Goal: Task Accomplishment & Management: Manage account settings

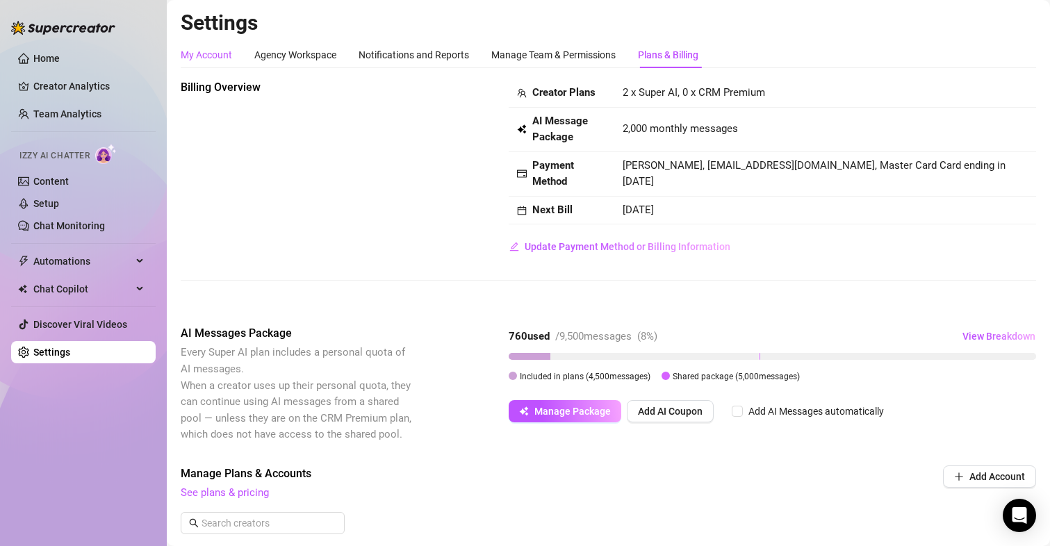
click at [199, 47] on div "My Account" at bounding box center [206, 54] width 51 height 15
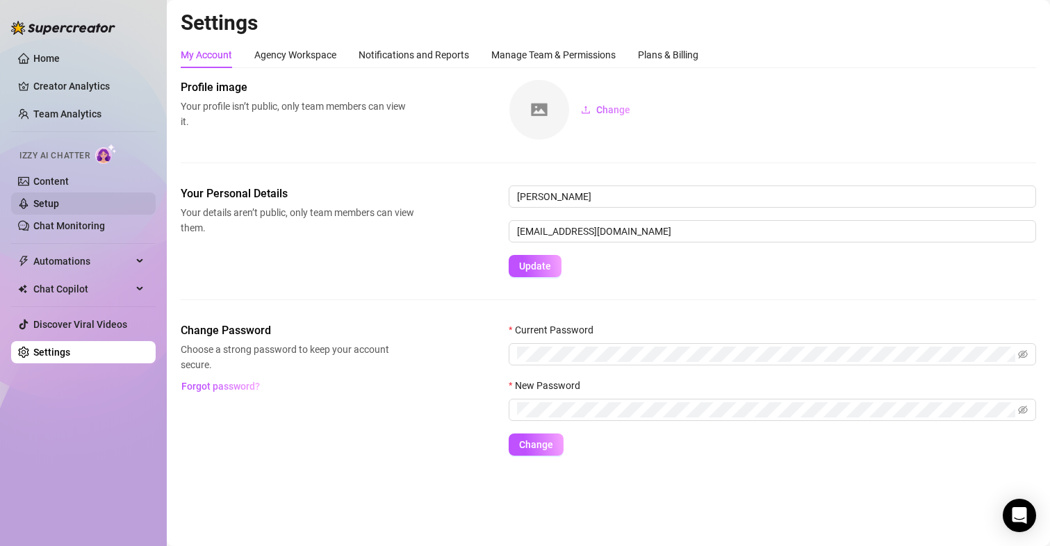
click at [50, 200] on link "Setup" at bounding box center [46, 203] width 26 height 11
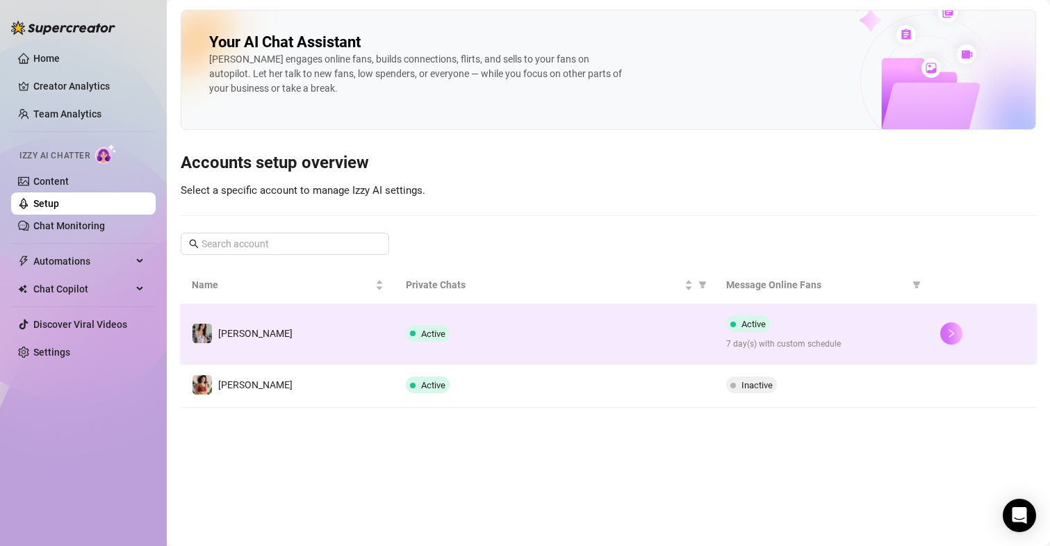
click at [953, 330] on icon "right" at bounding box center [952, 334] width 10 height 10
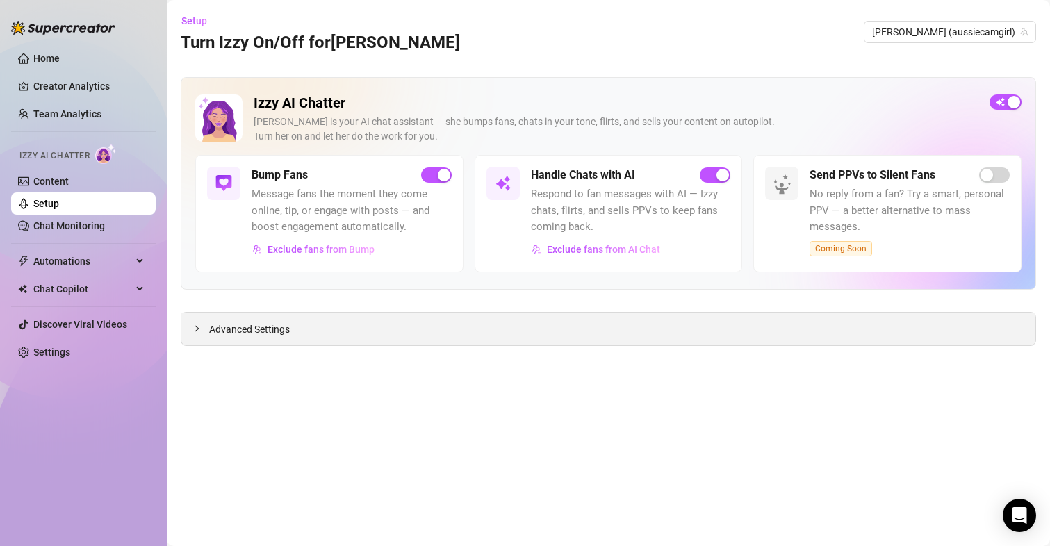
click at [289, 330] on span "Advanced Settings" at bounding box center [249, 329] width 81 height 15
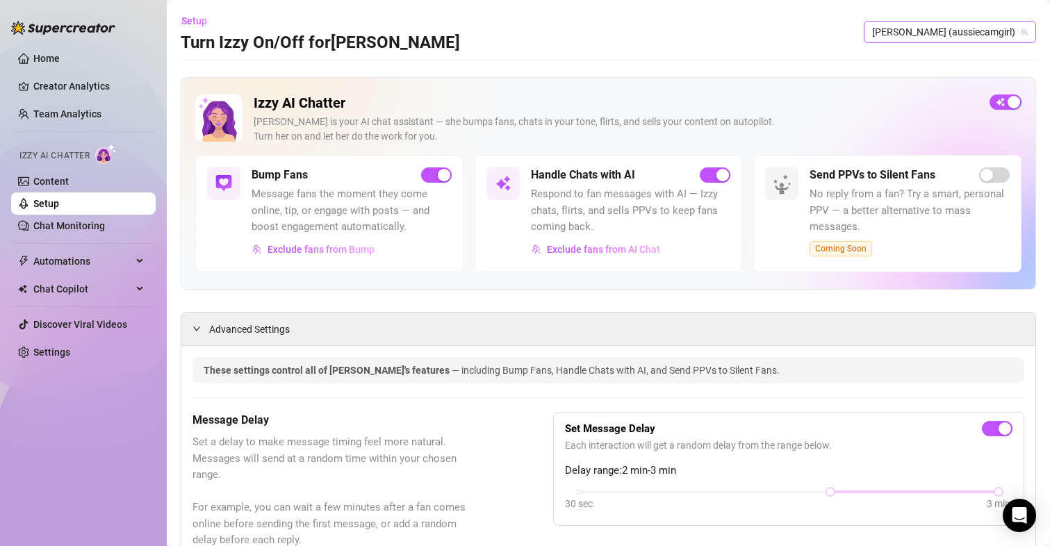
click at [981, 31] on span "[PERSON_NAME] (aussiecamgirl)" at bounding box center [950, 32] width 156 height 21
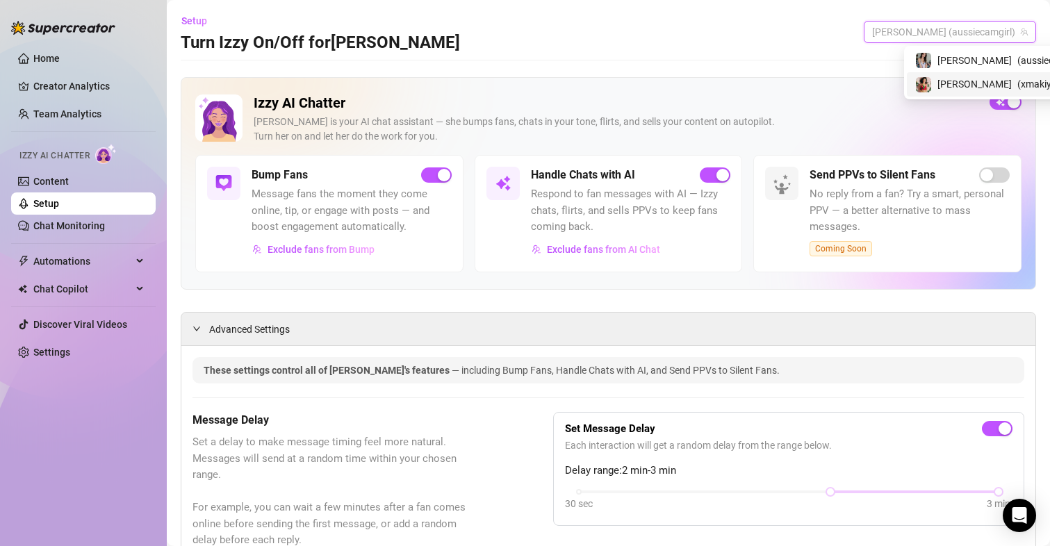
click at [940, 81] on span "[PERSON_NAME]" at bounding box center [975, 83] width 74 height 15
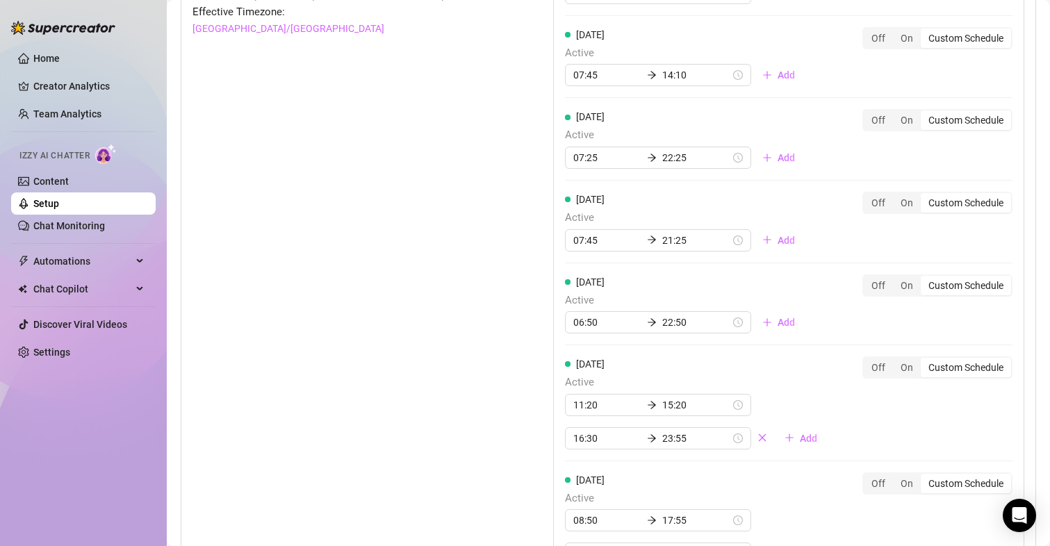
scroll to position [1251, 0]
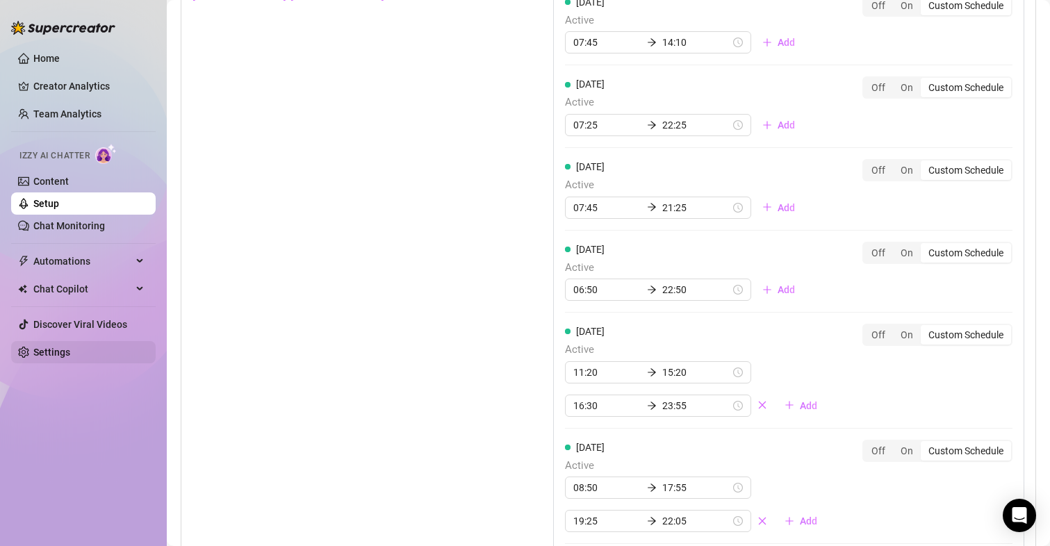
click at [45, 347] on link "Settings" at bounding box center [51, 352] width 37 height 11
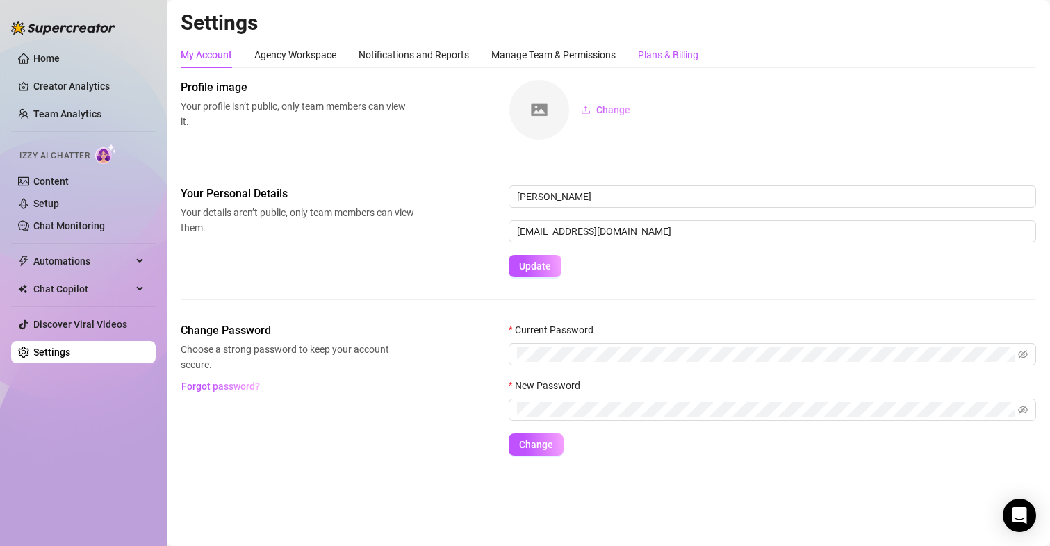
click at [663, 51] on div "Plans & Billing" at bounding box center [668, 54] width 60 height 15
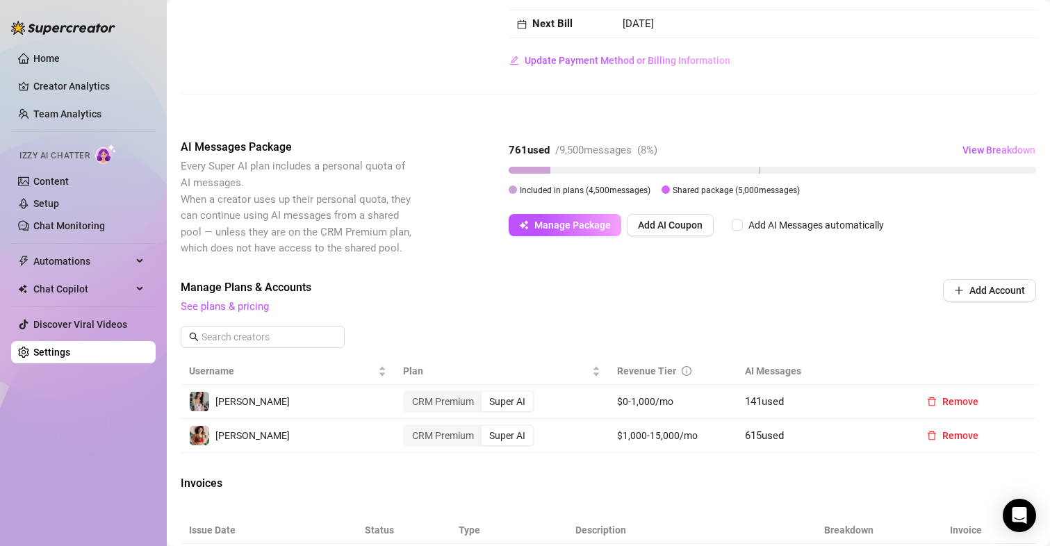
scroll to position [208, 0]
